Goal: Find specific page/section: Find specific page/section

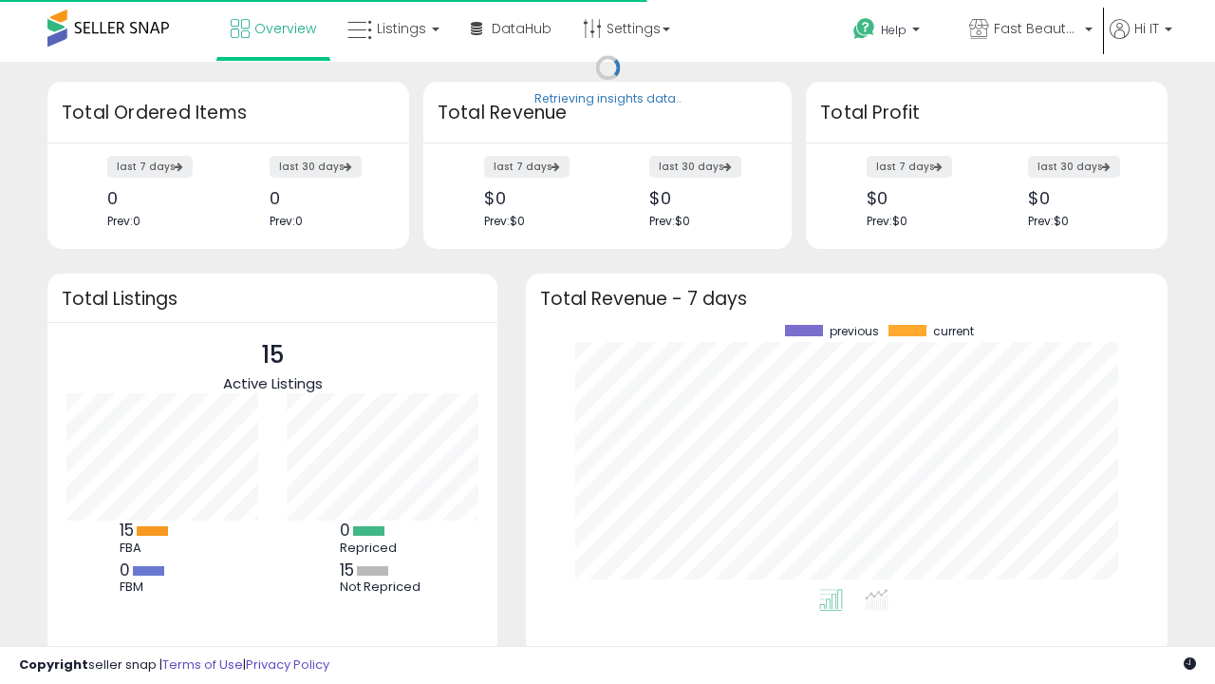
scroll to position [264, 604]
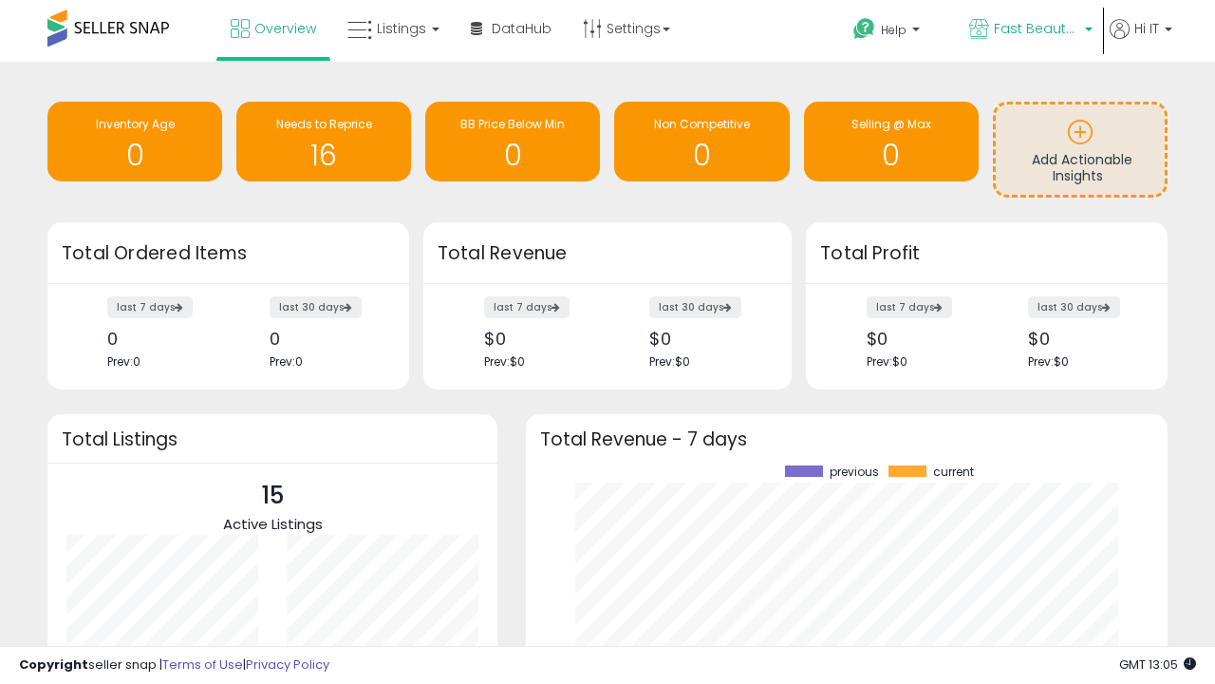
click at [1029, 30] on span "Fast Beauty ([GEOGRAPHIC_DATA])" at bounding box center [1036, 28] width 85 height 19
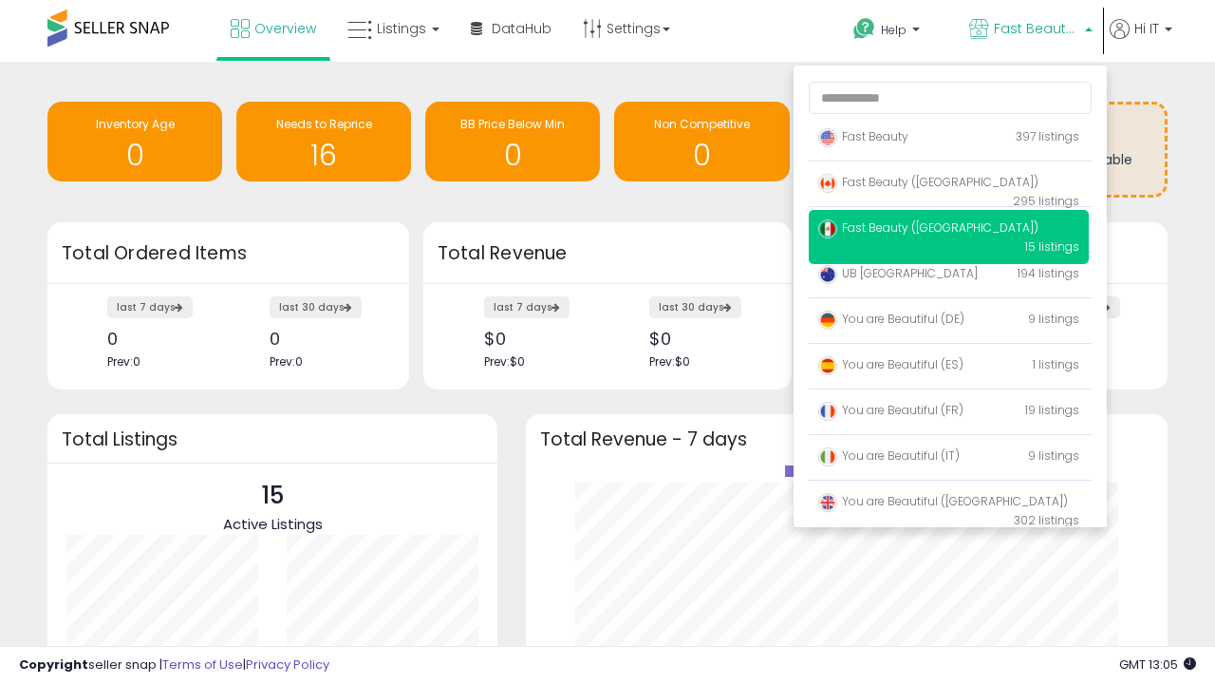
click at [949, 185] on span "Fast Beauty ([GEOGRAPHIC_DATA])" at bounding box center [928, 182] width 220 height 16
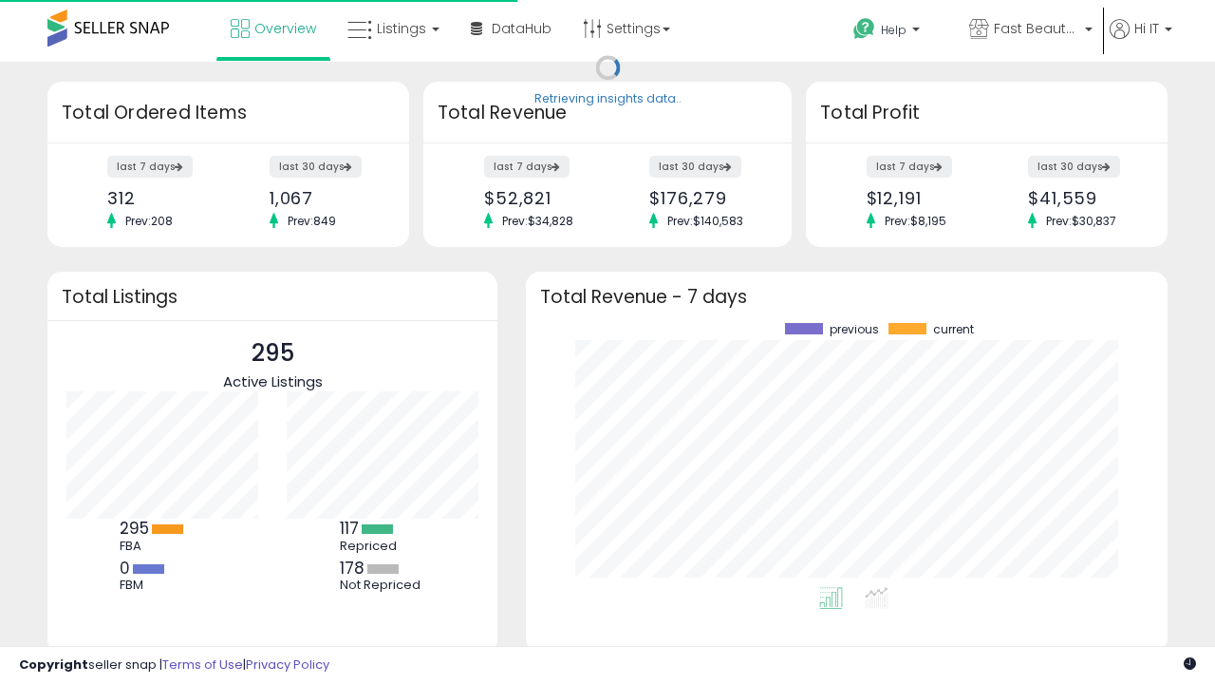
scroll to position [264, 604]
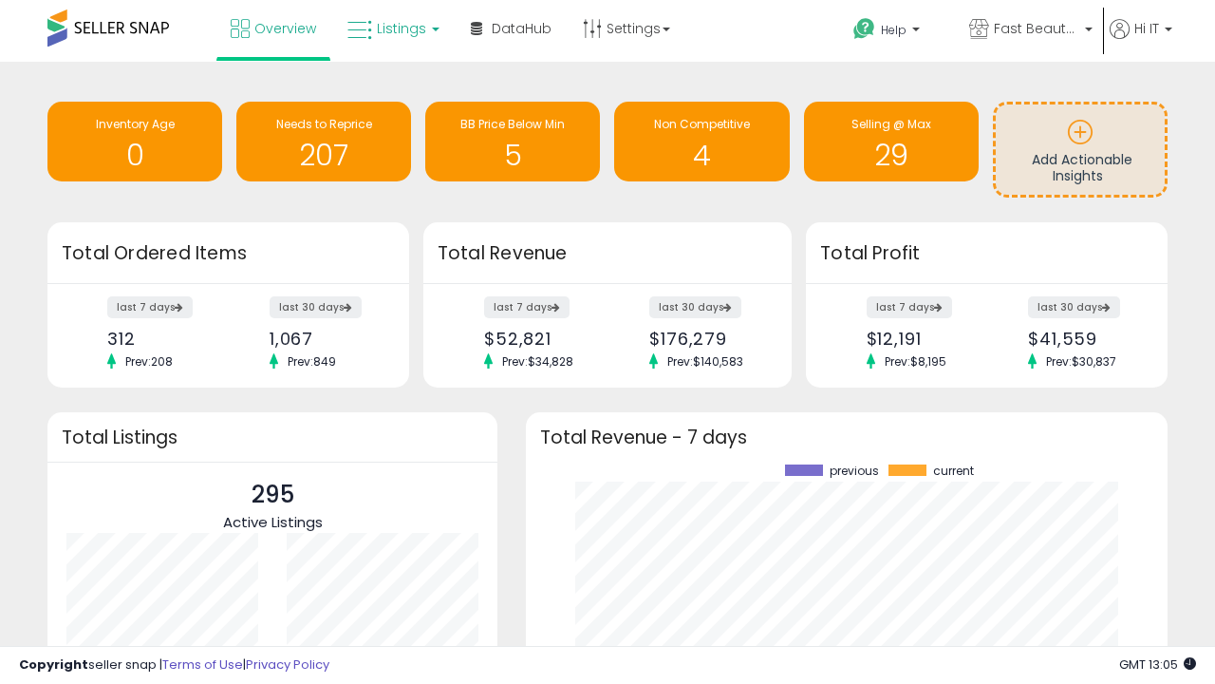
click at [391, 28] on span "Listings" at bounding box center [401, 28] width 49 height 19
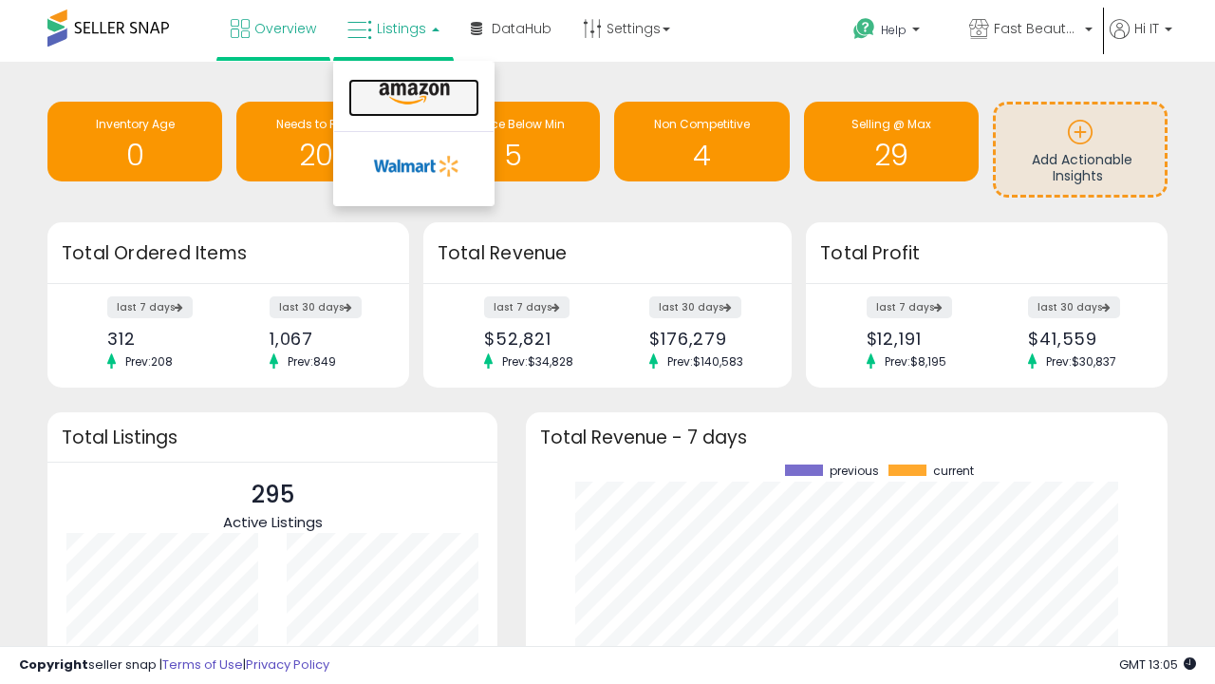
click at [412, 94] on icon at bounding box center [414, 94] width 83 height 25
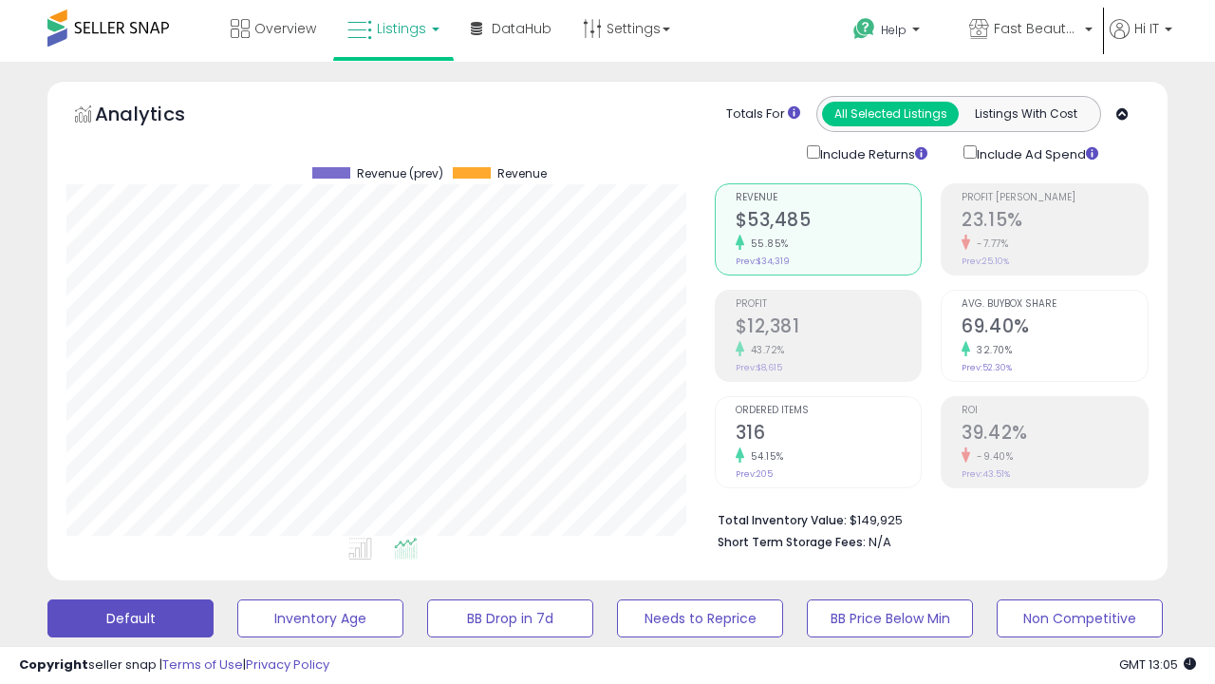
scroll to position [368, 0]
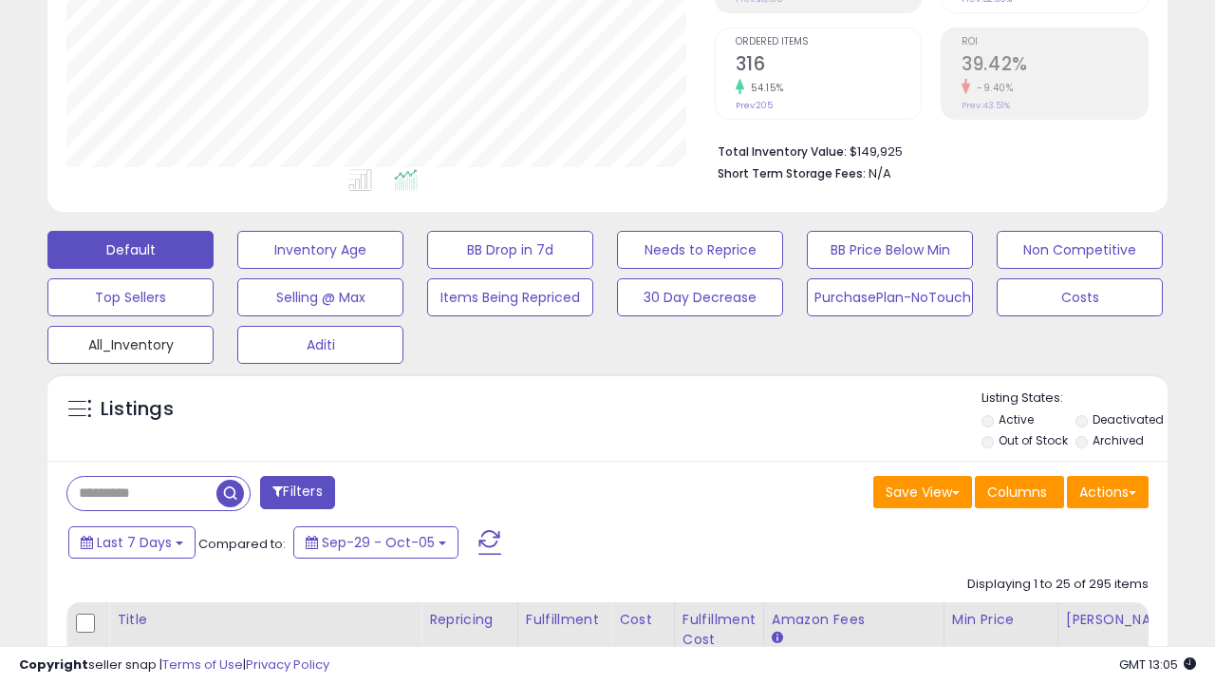
click at [130, 341] on button "All_Inventory" at bounding box center [130, 345] width 166 height 38
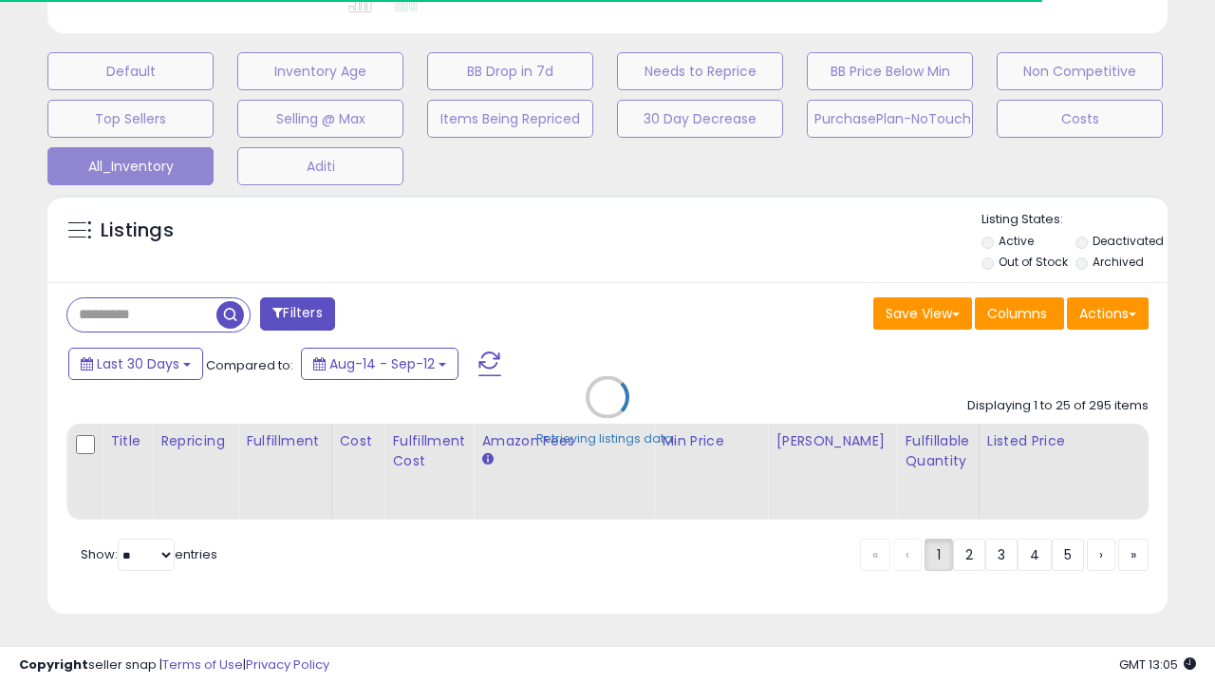
scroll to position [0, 14]
